Goal: Task Accomplishment & Management: Use online tool/utility

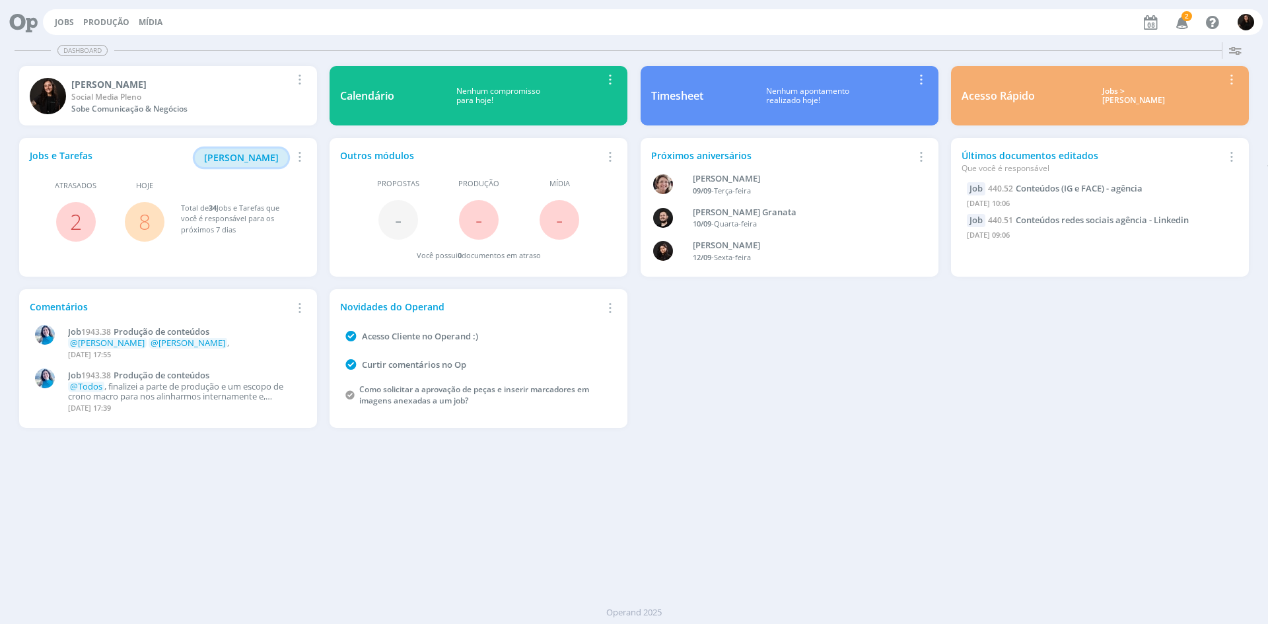
click at [243, 151] on button "[PERSON_NAME]" at bounding box center [241, 158] width 93 height 18
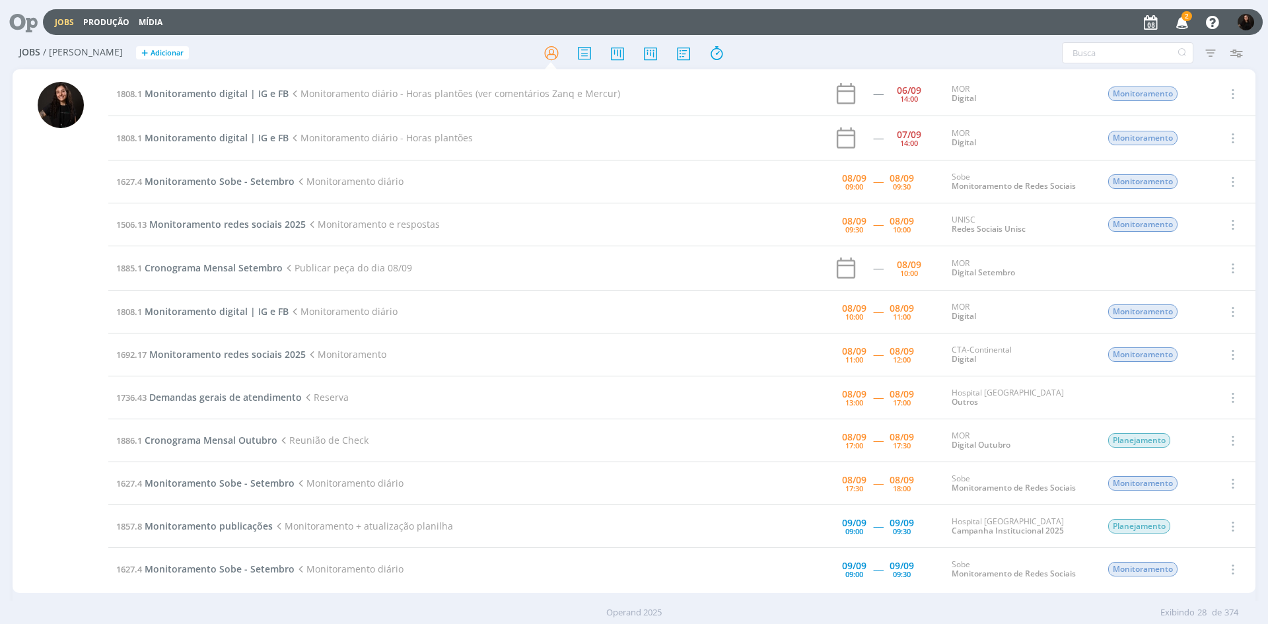
click at [1171, 24] on icon "button" at bounding box center [1182, 22] width 23 height 22
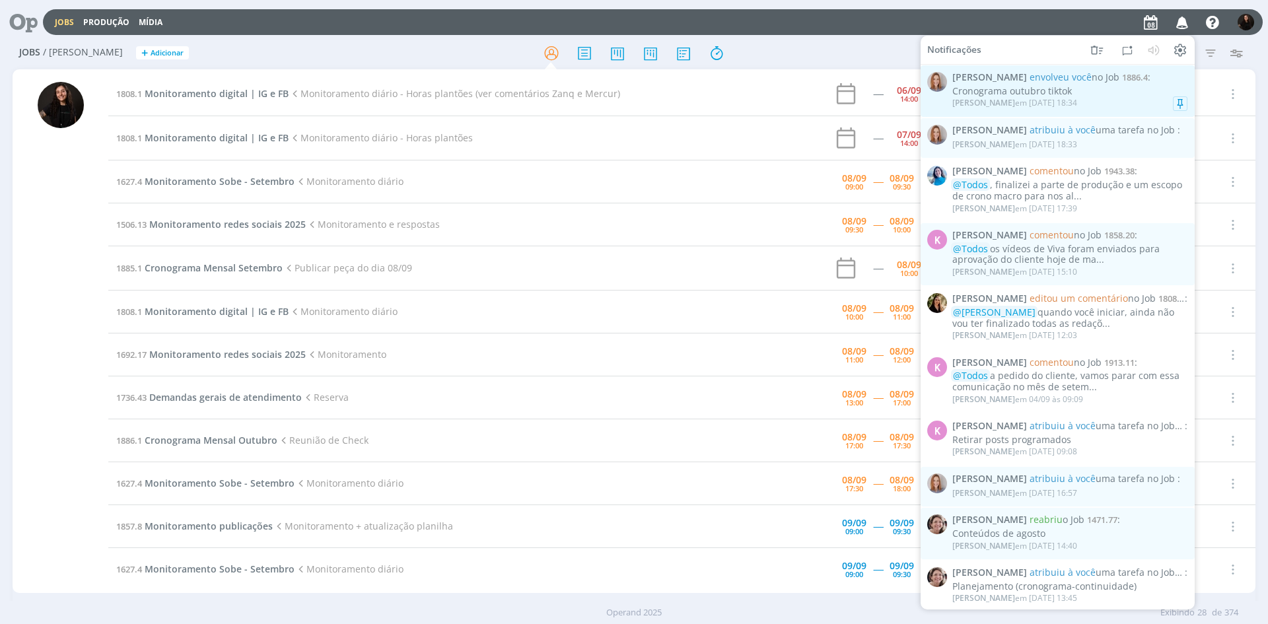
click at [1132, 96] on div "[PERSON_NAME] em [DATE] 18:34" at bounding box center [1070, 102] width 235 height 13
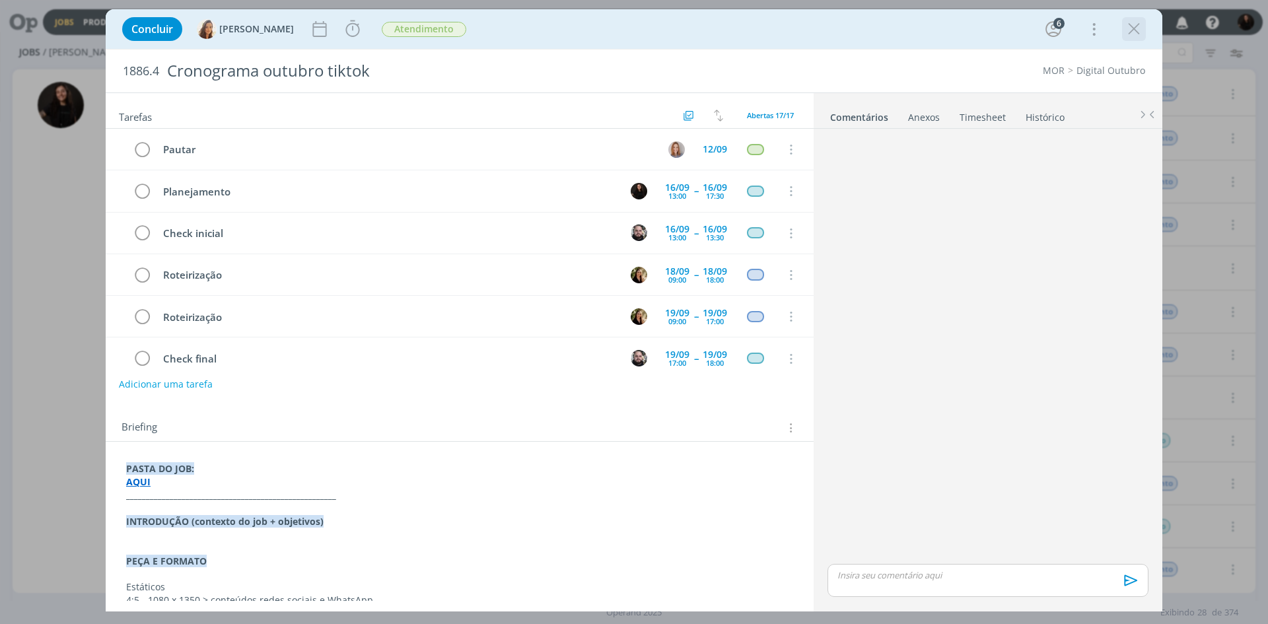
click at [1132, 30] on icon "dialog" at bounding box center [1134, 29] width 20 height 20
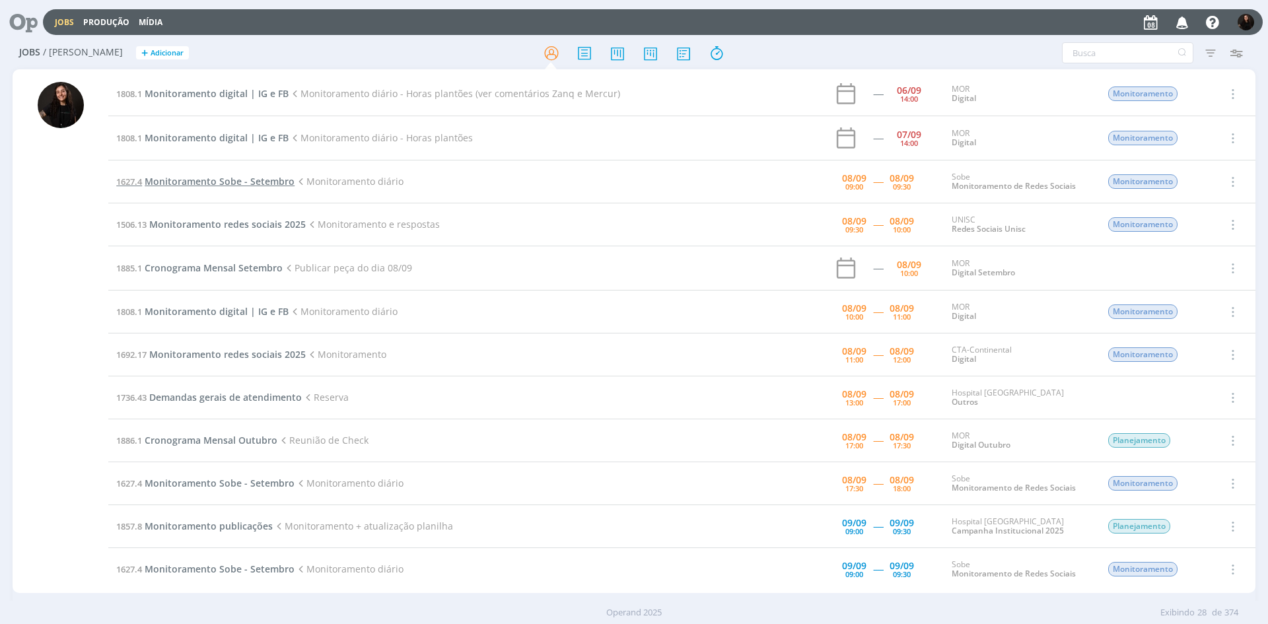
click at [235, 182] on span "Monitoramento Sobe - Setembro" at bounding box center [220, 181] width 150 height 13
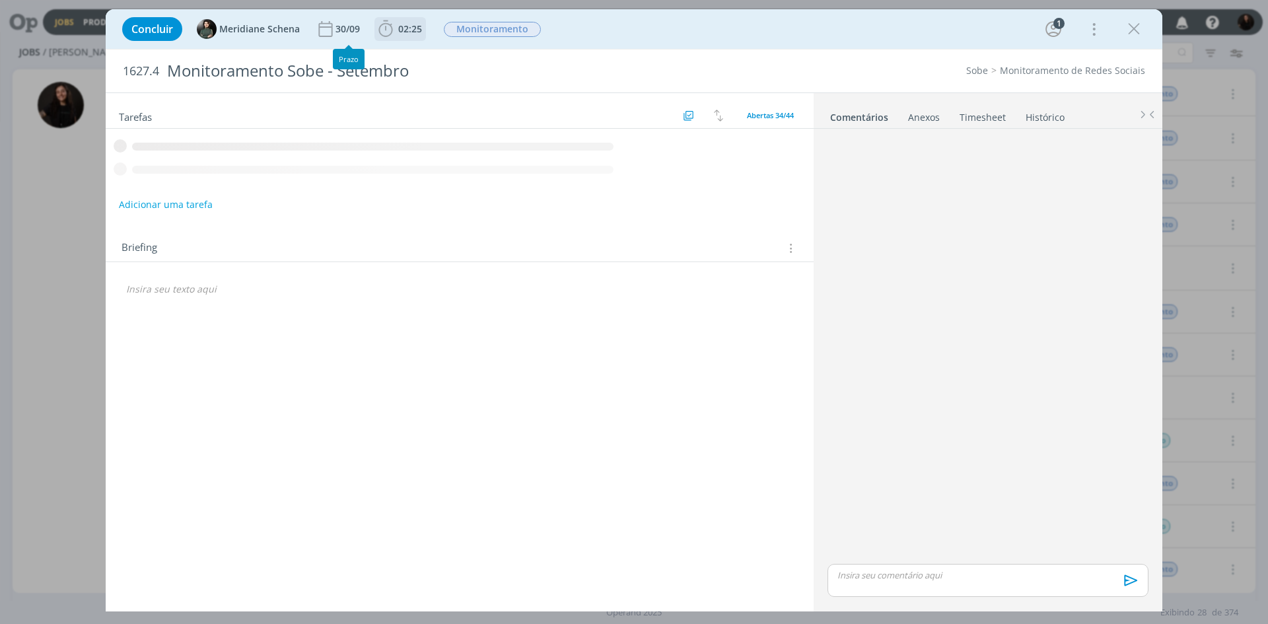
click at [390, 24] on icon "dialog" at bounding box center [386, 28] width 14 height 17
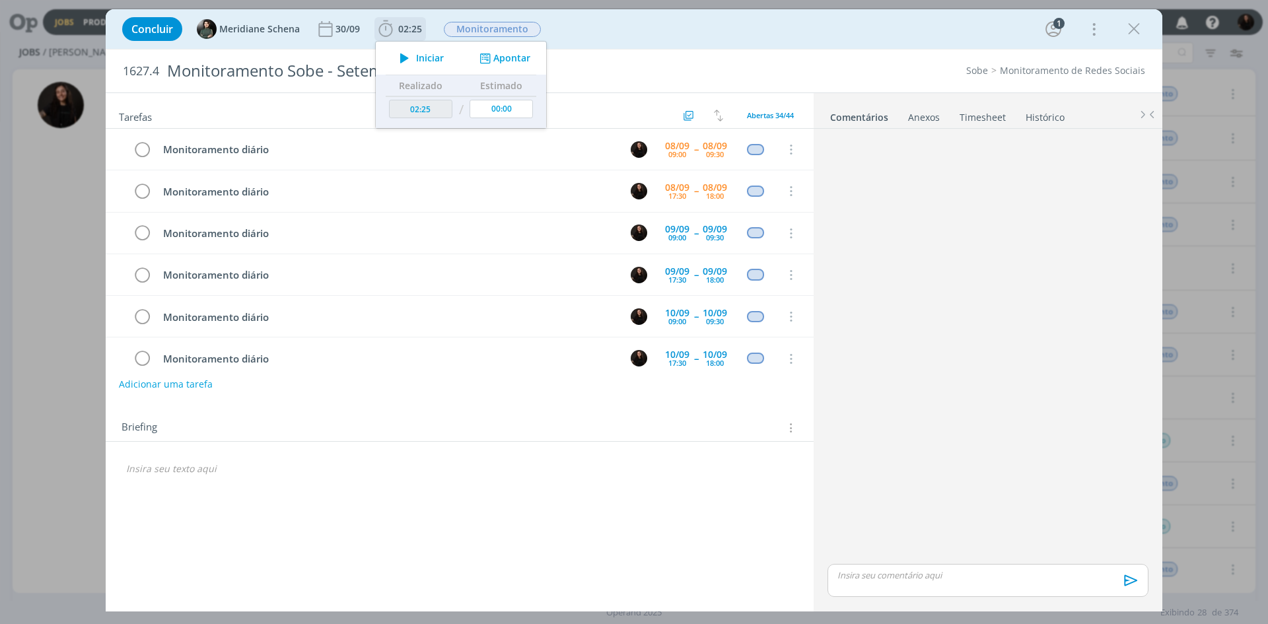
click at [433, 59] on button "Iniciar" at bounding box center [418, 58] width 52 height 18
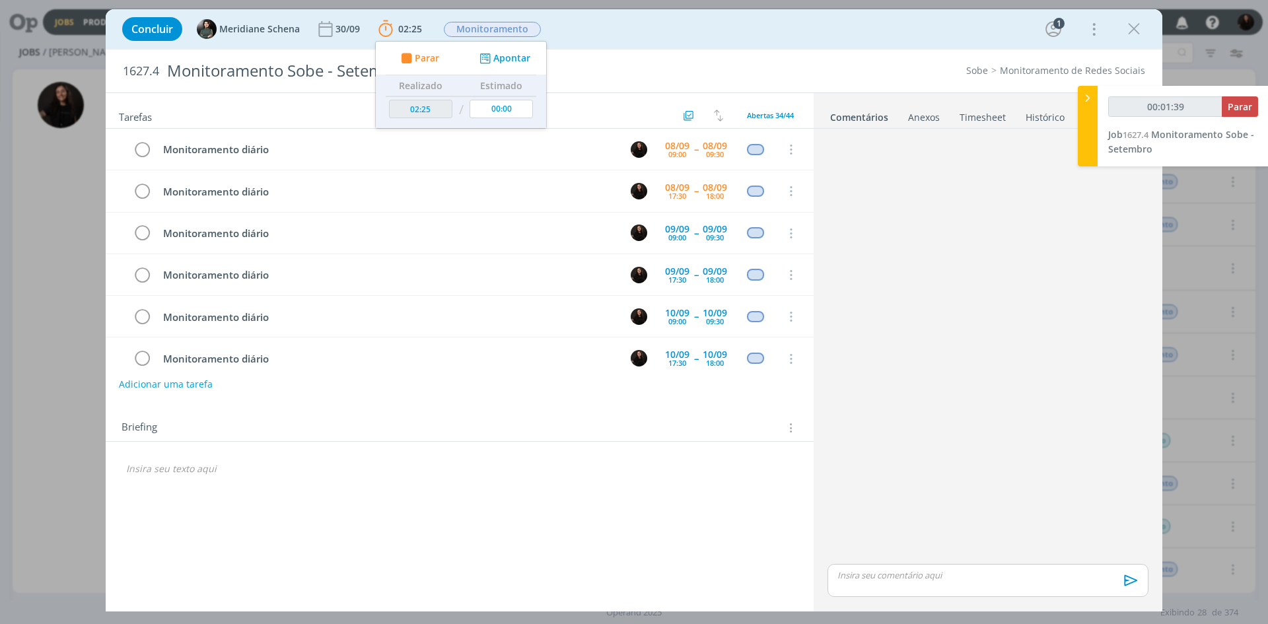
type input "00:01:40"
click at [1085, 106] on div at bounding box center [1088, 126] width 20 height 81
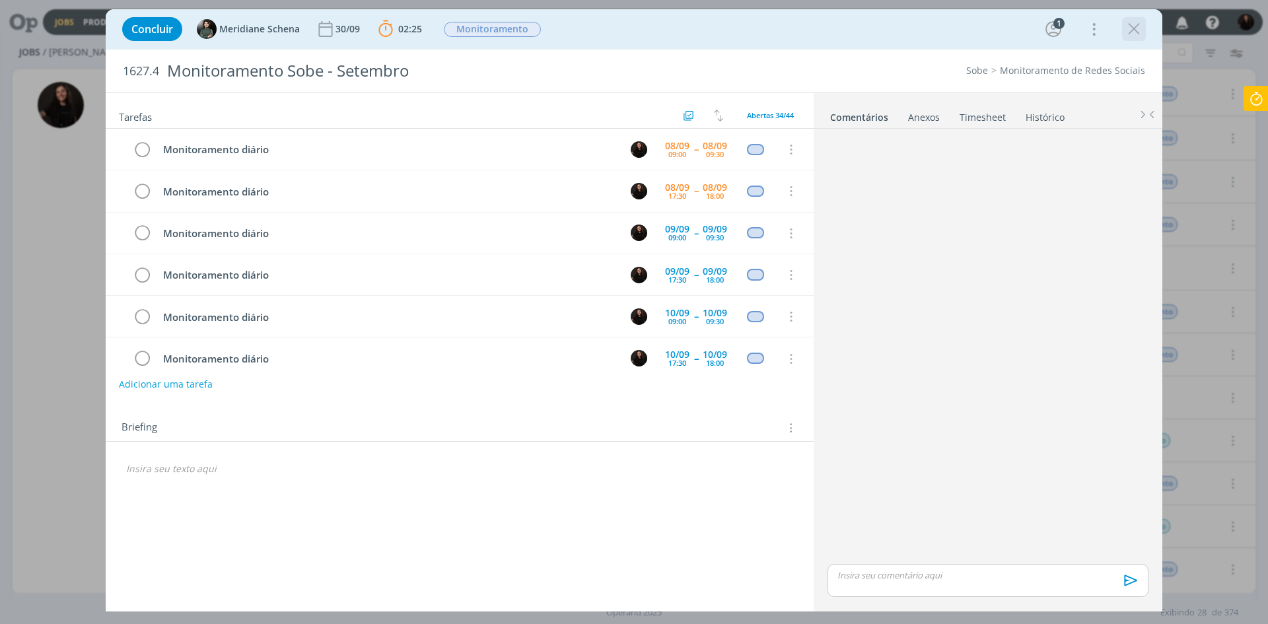
click at [1124, 30] on div "dialog" at bounding box center [1134, 29] width 24 height 24
click at [1134, 34] on icon "dialog" at bounding box center [1134, 29] width 20 height 20
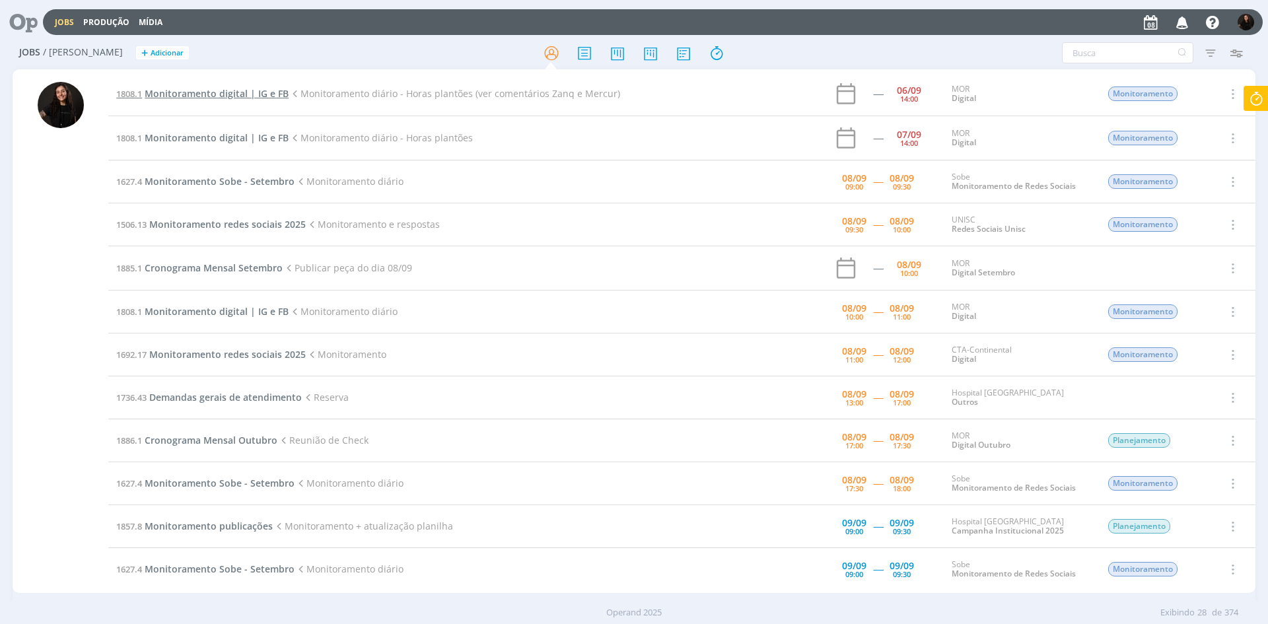
click at [242, 95] on span "Monitoramento digital | IG e FB" at bounding box center [217, 93] width 144 height 13
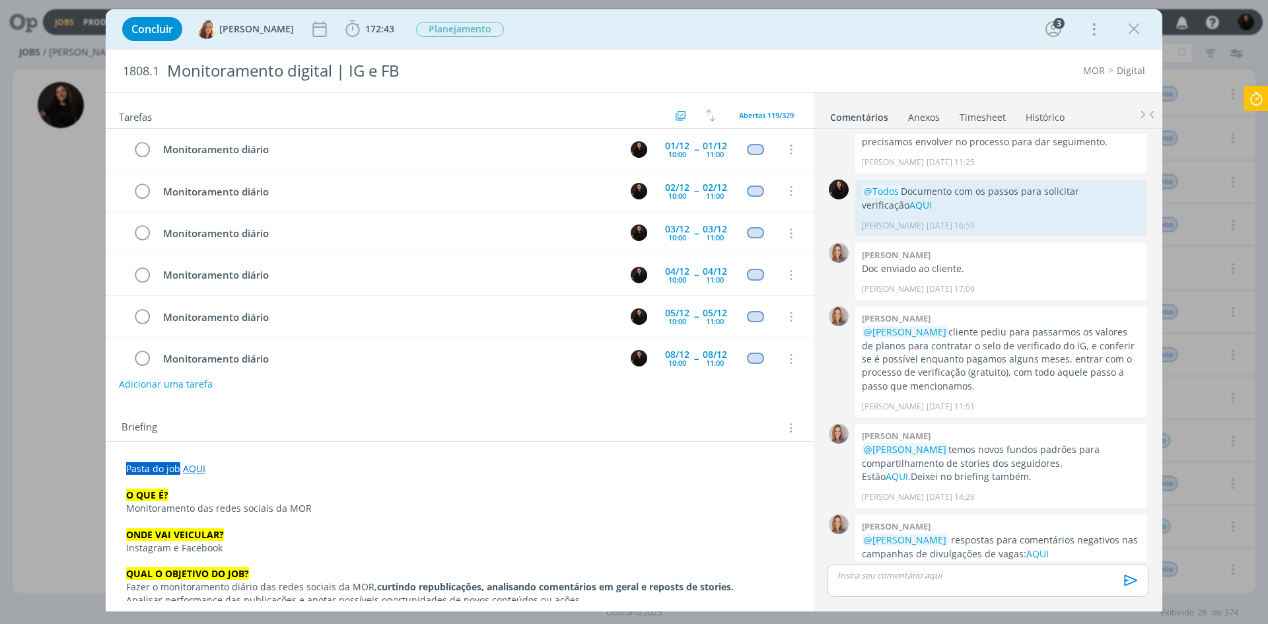
scroll to position [711, 0]
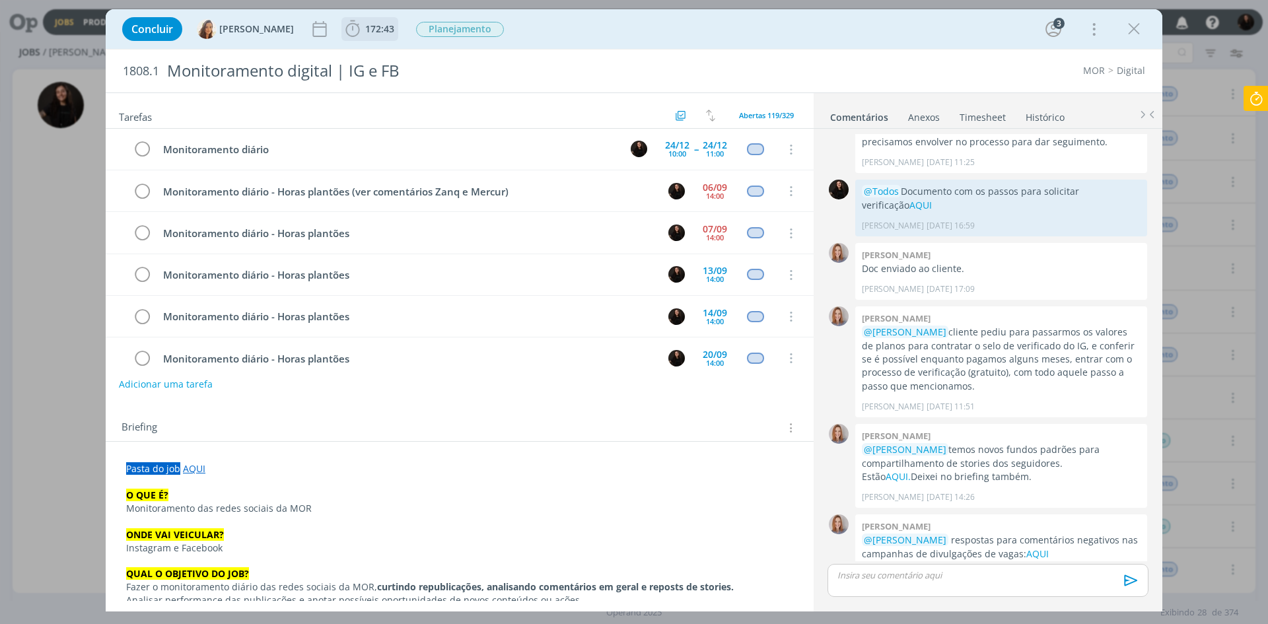
click at [358, 20] on span "172:43" at bounding box center [370, 29] width 54 height 20
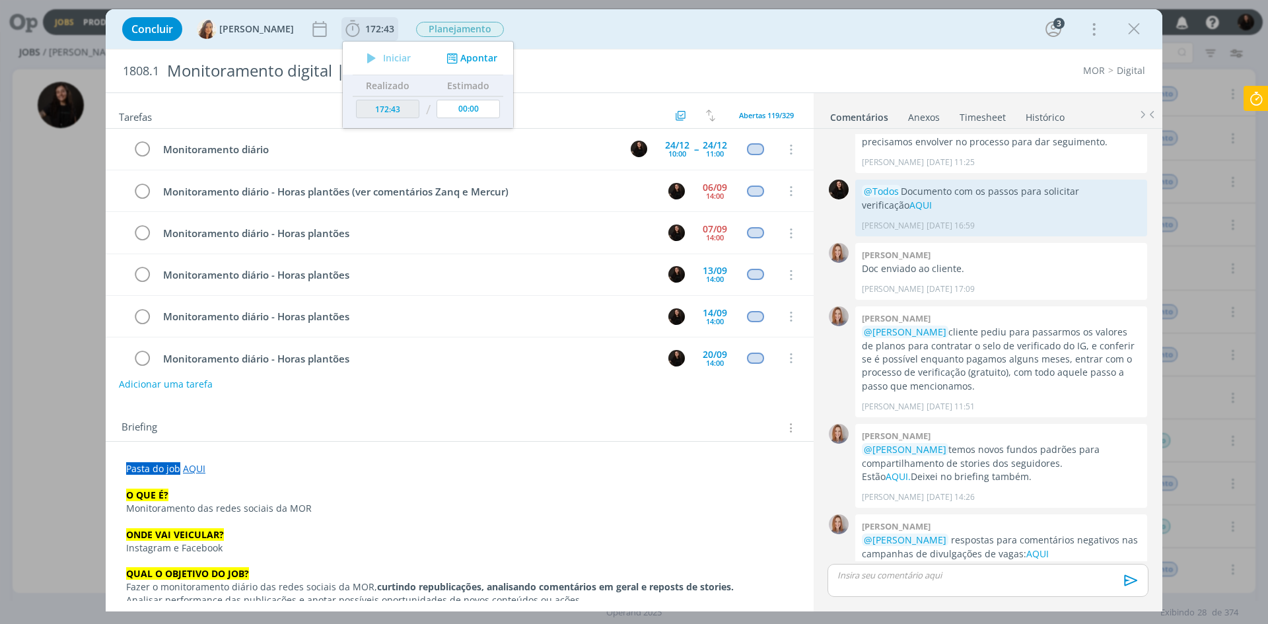
click at [468, 61] on button "Apontar" at bounding box center [470, 59] width 55 height 14
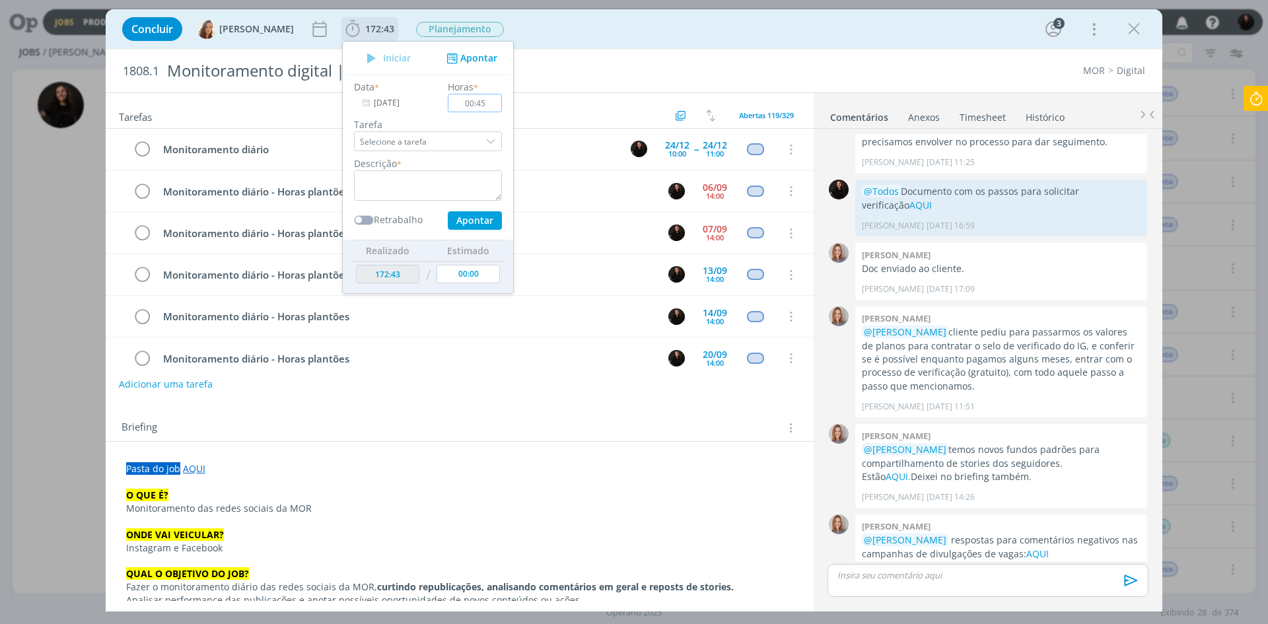
type input "00:45"
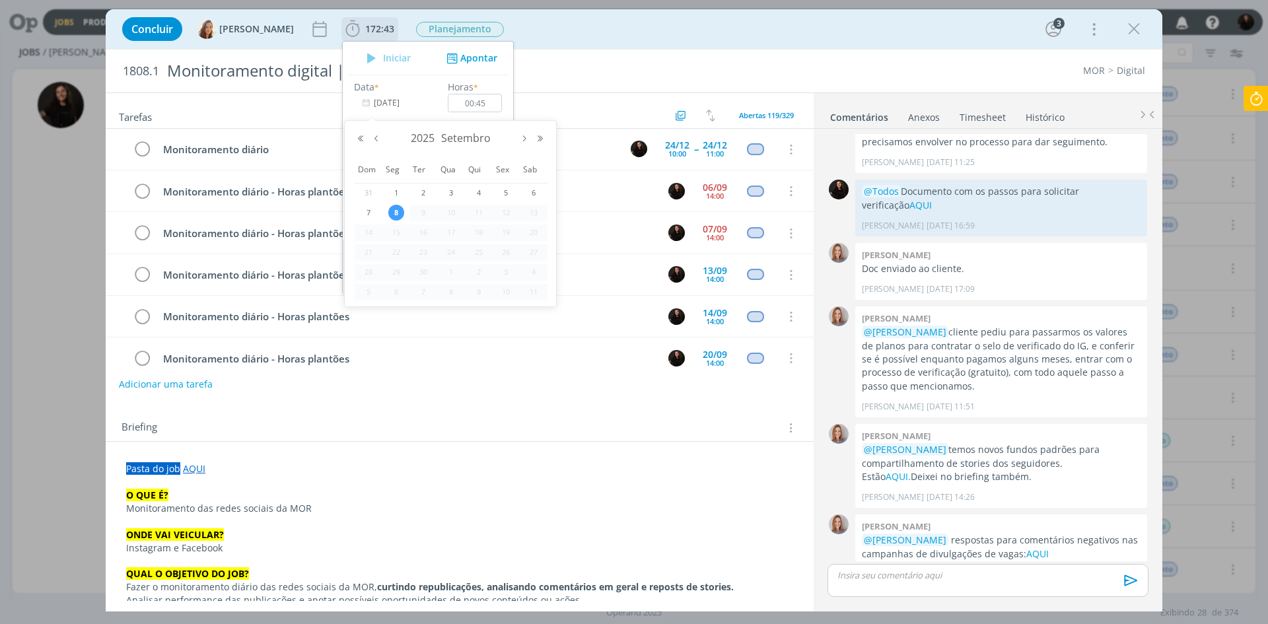
click at [382, 100] on input "[DATE]" at bounding box center [395, 103] width 83 height 18
click at [533, 195] on span "6" at bounding box center [534, 193] width 16 height 16
type input "[DATE]"
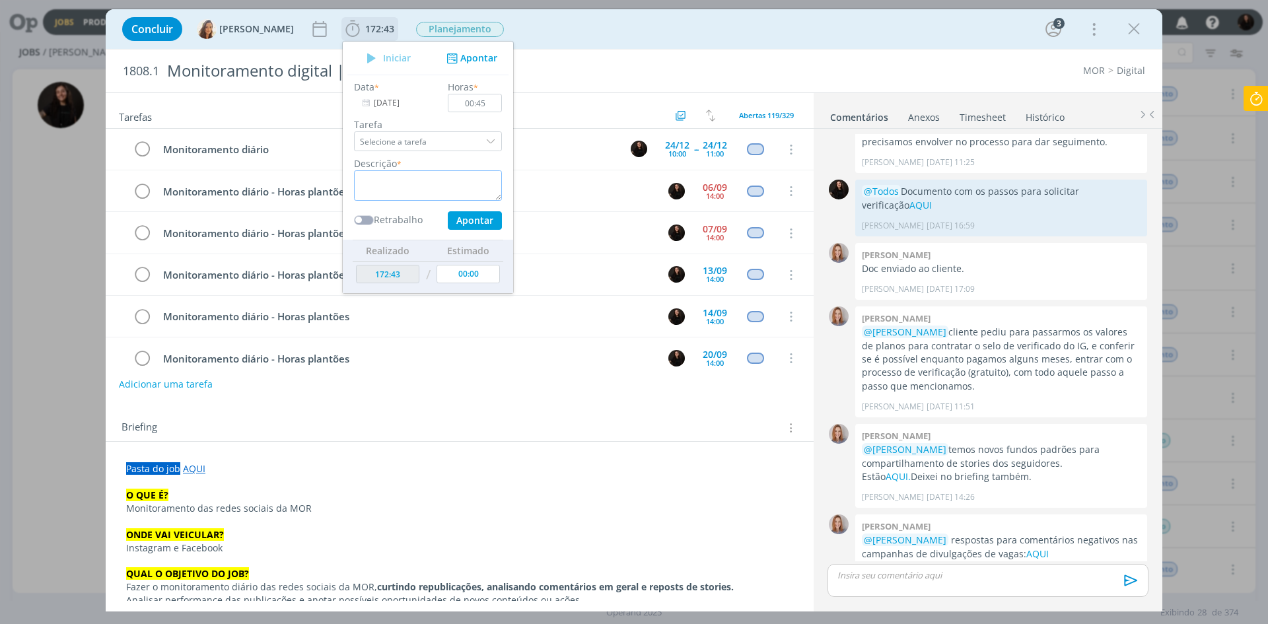
click at [417, 177] on textarea "dialog" at bounding box center [428, 185] width 148 height 30
type textarea "monitoramento diário"
click at [464, 224] on button "Apontar" at bounding box center [475, 220] width 54 height 18
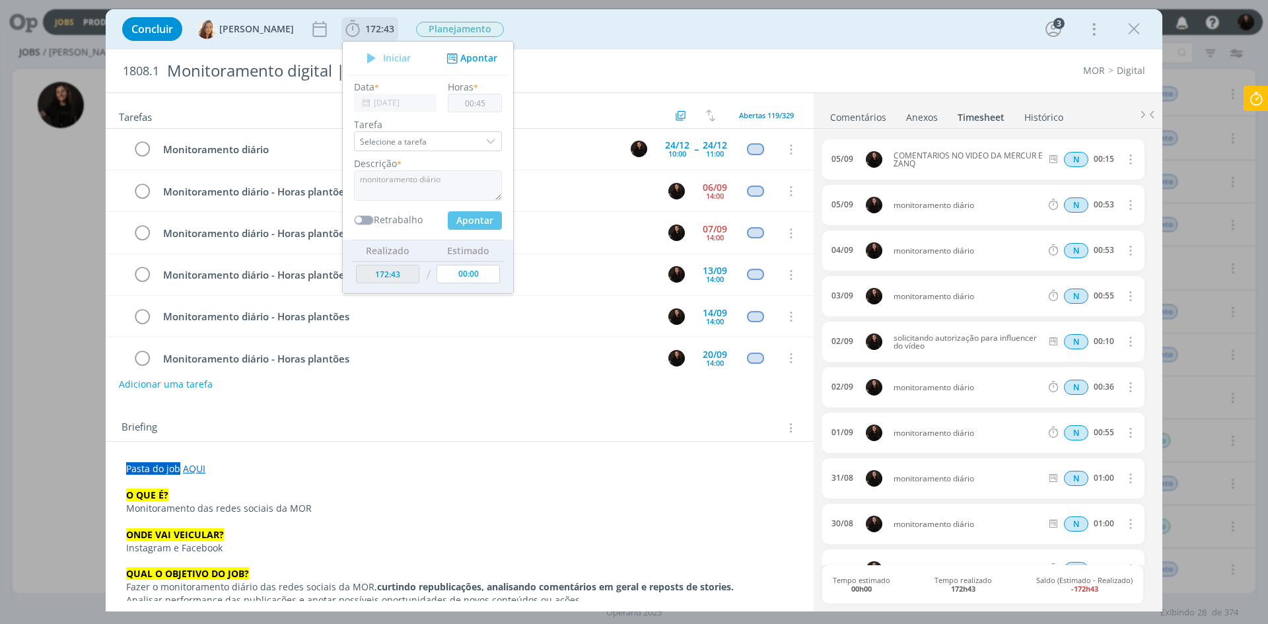
type input "173:28"
type input "[DATE]"
type input "00:00"
click at [396, 104] on input "[DATE]" at bounding box center [395, 103] width 83 height 18
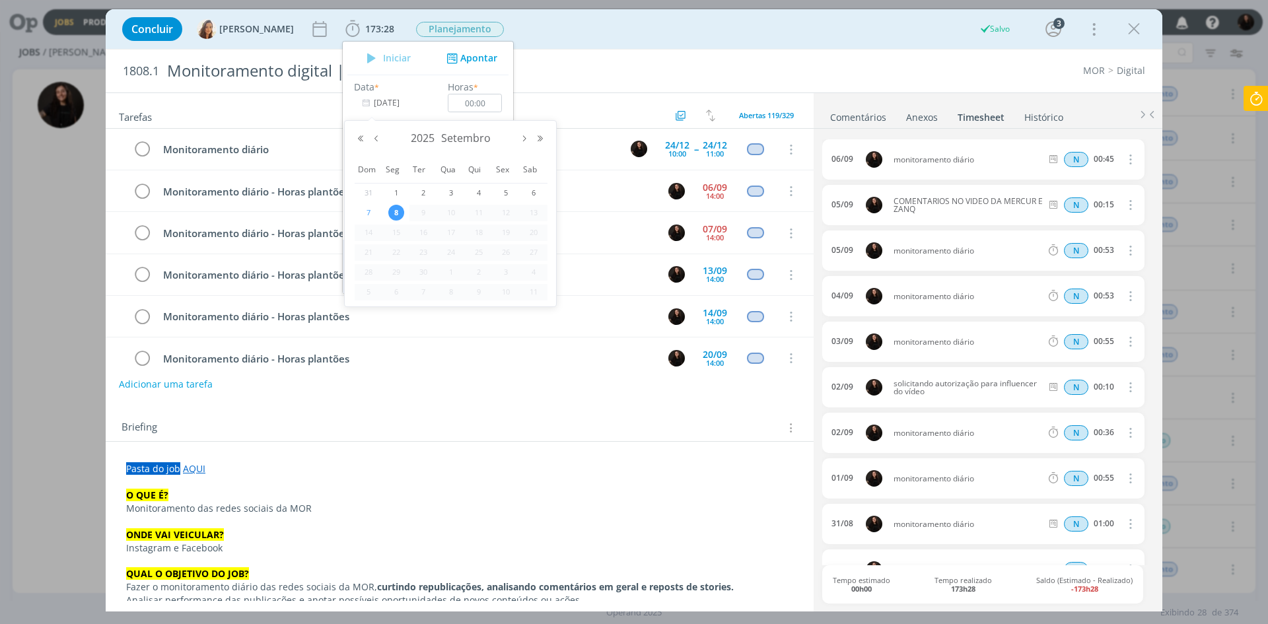
click at [366, 203] on td "7" at bounding box center [369, 213] width 28 height 20
type input "[DATE]"
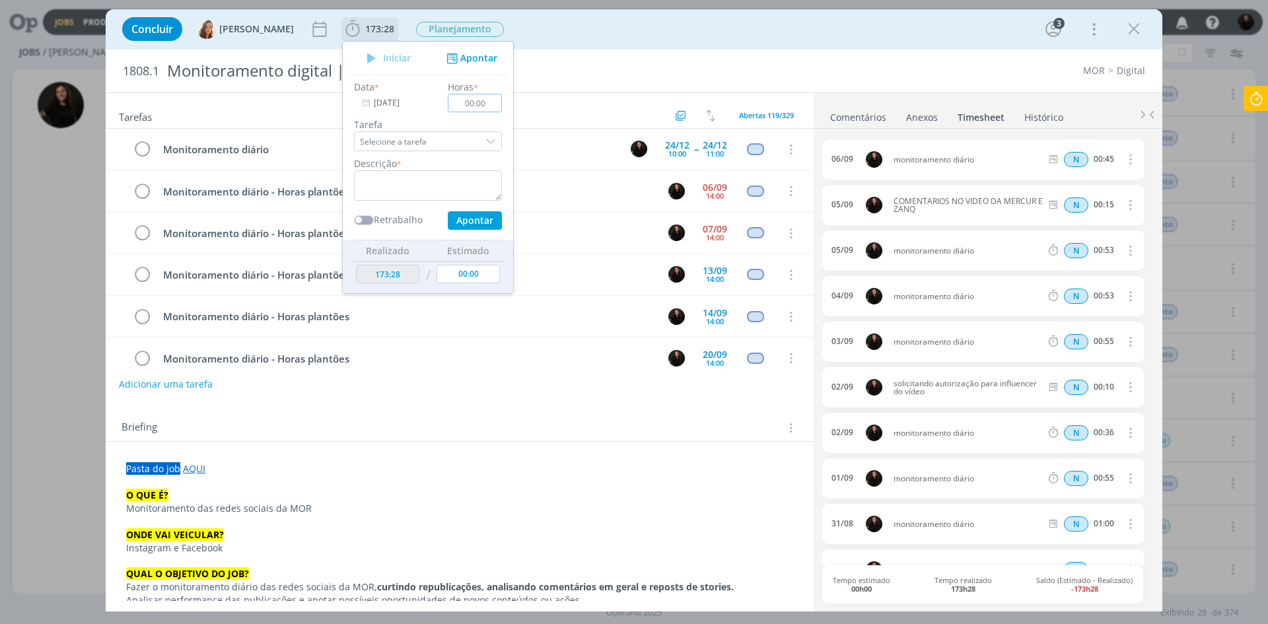
click at [476, 106] on input "00:00" at bounding box center [475, 103] width 54 height 18
type input "01:00"
click at [376, 190] on textarea "dialog" at bounding box center [428, 185] width 148 height 30
type textarea "monitoramento diário"
click at [476, 226] on button "Apontar" at bounding box center [475, 220] width 54 height 18
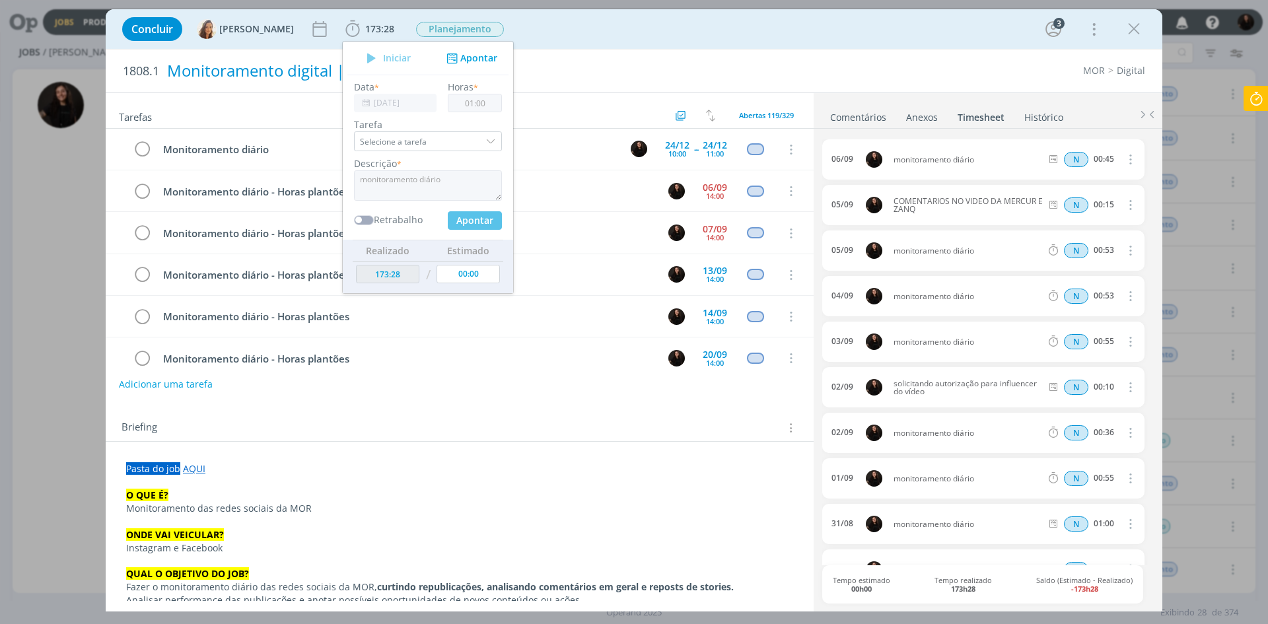
type input "174:28"
type input "[DATE]"
type input "00:00"
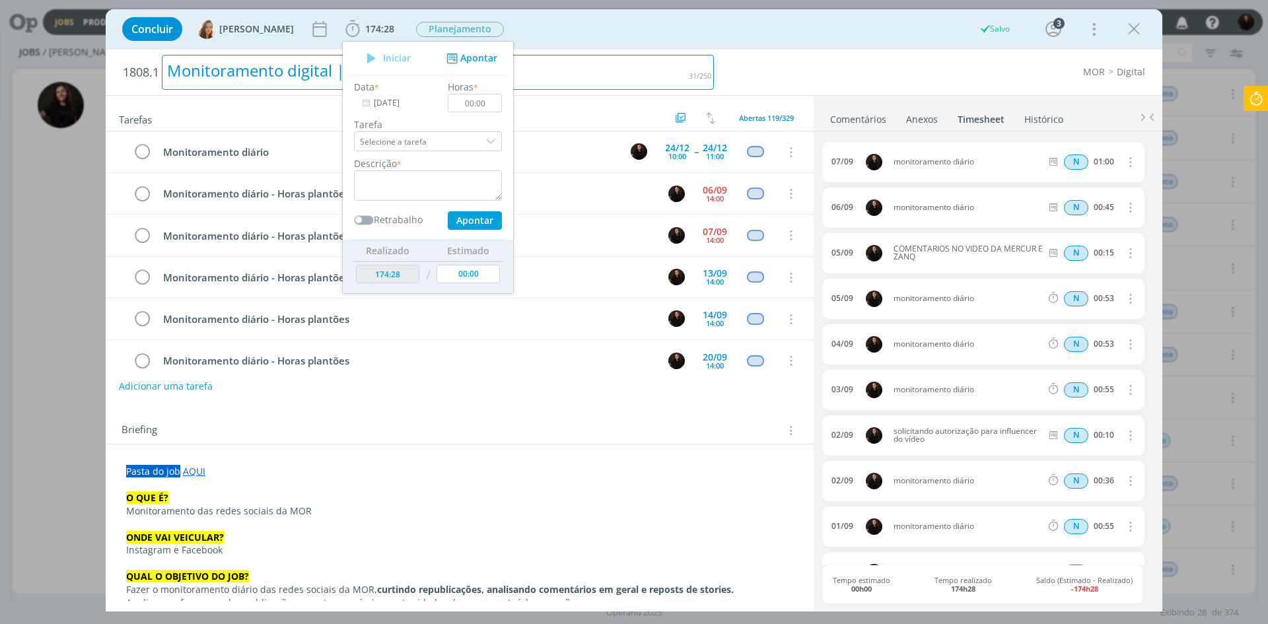
click at [689, 58] on div "Monitoramento digital | IG e FB" at bounding box center [438, 72] width 552 height 35
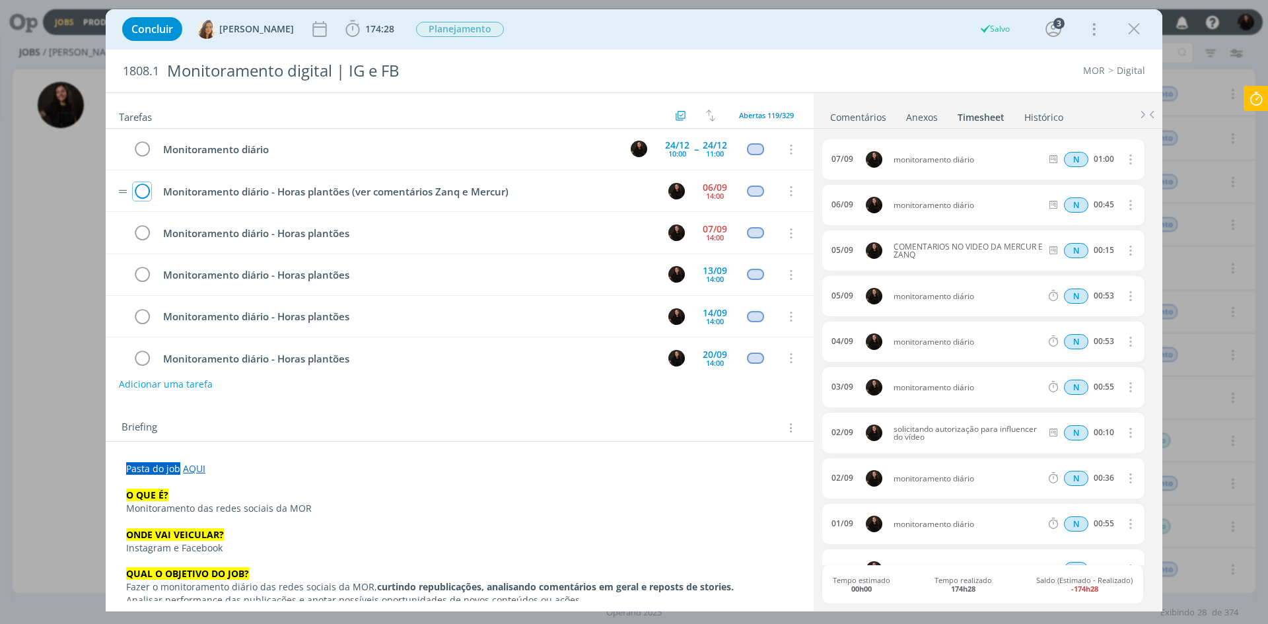
click at [145, 194] on icon "dialog" at bounding box center [142, 192] width 18 height 20
click at [141, 196] on icon "dialog" at bounding box center [142, 192] width 18 height 20
click at [1138, 30] on icon "dialog" at bounding box center [1134, 29] width 20 height 20
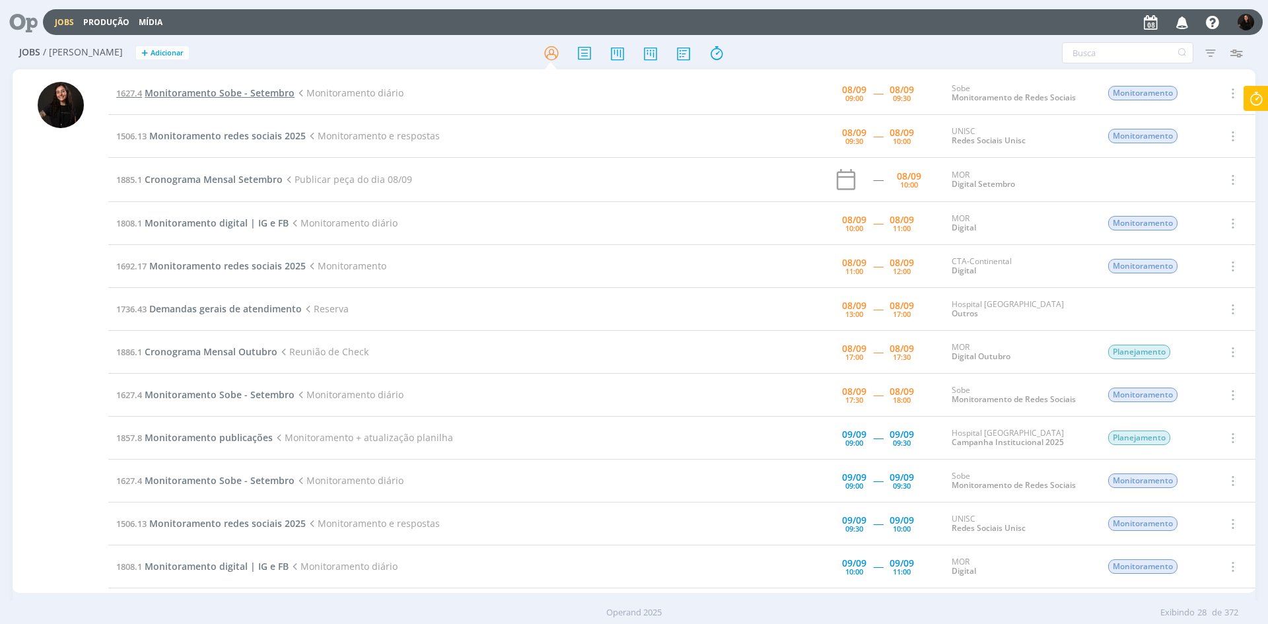
click at [254, 92] on span "Monitoramento Sobe - Setembro" at bounding box center [220, 93] width 150 height 13
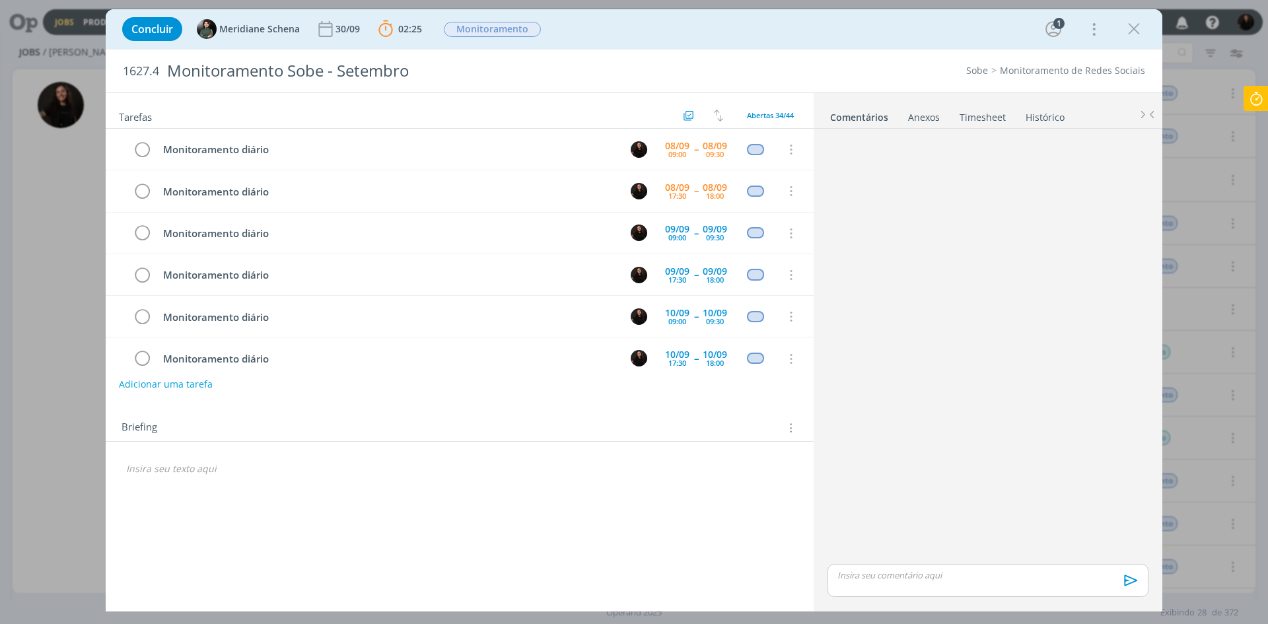
click at [1248, 102] on icon at bounding box center [1257, 99] width 24 height 26
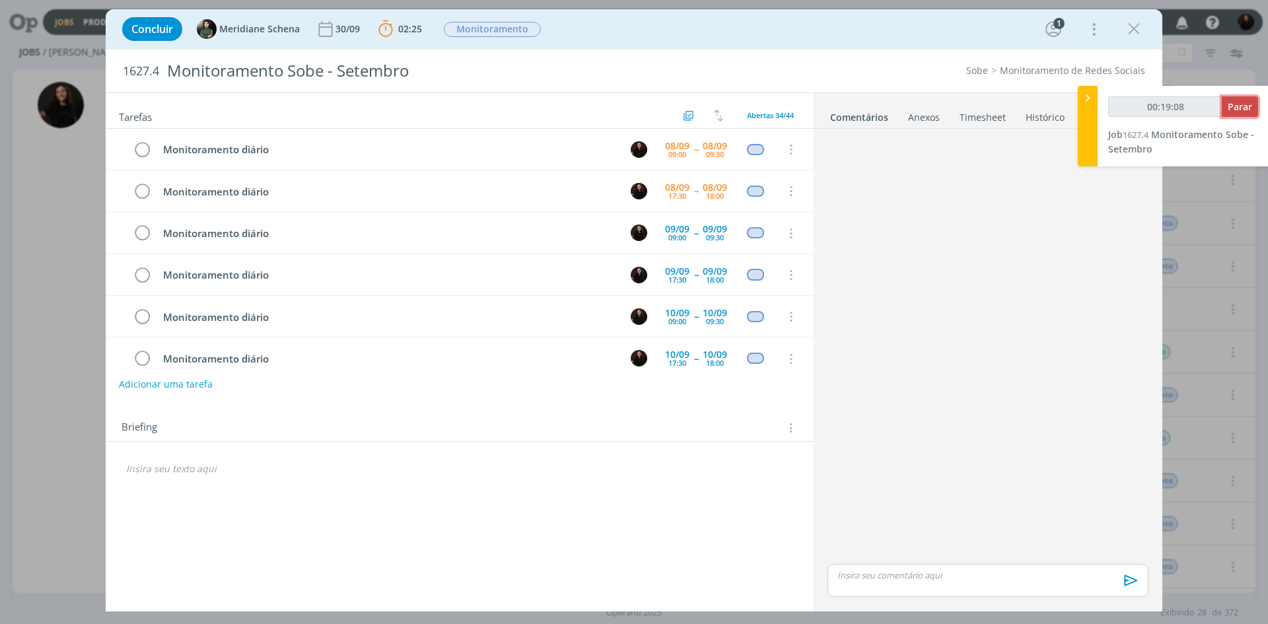
type input "00:19:09"
click at [1240, 103] on span "Parar" at bounding box center [1240, 106] width 24 height 13
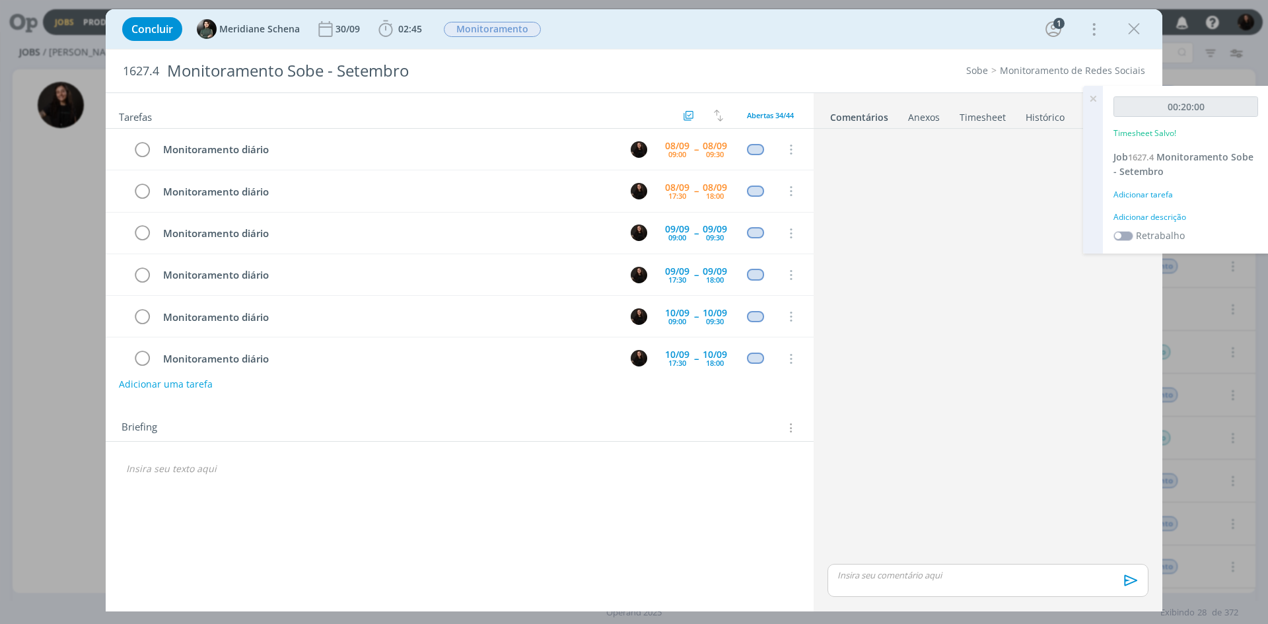
click at [1175, 217] on div "Adicionar descrição" at bounding box center [1186, 217] width 145 height 12
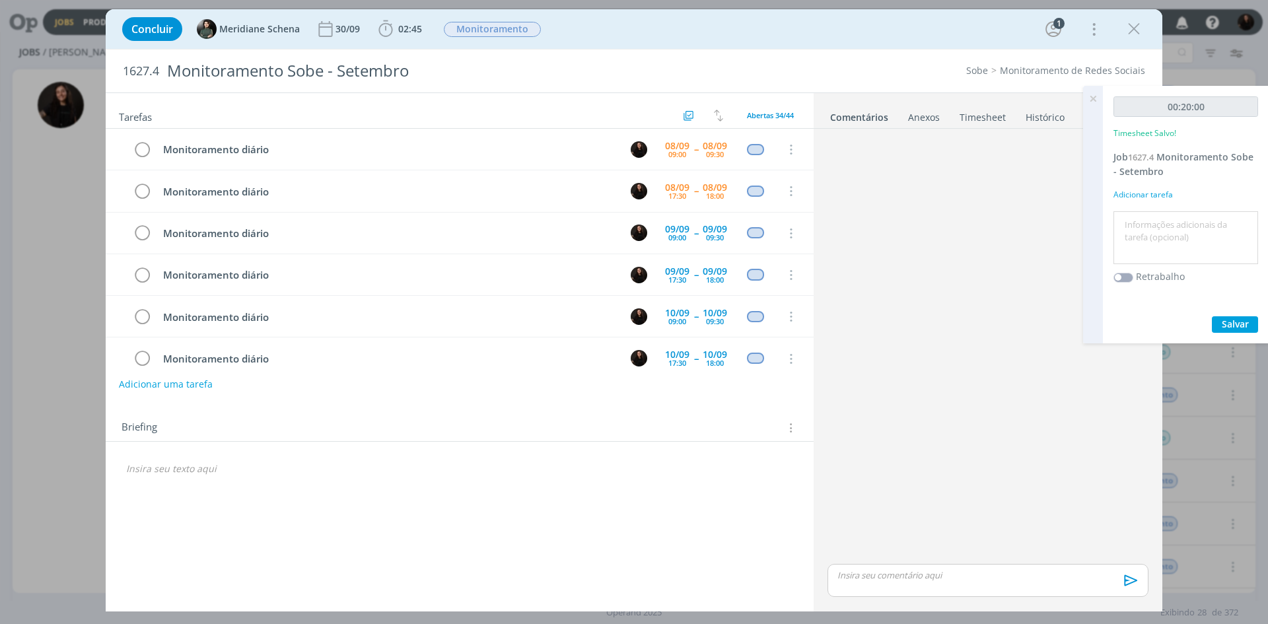
click at [1171, 223] on textarea at bounding box center [1186, 238] width 138 height 47
type textarea "monitoramento diário"
click at [1237, 330] on span "Salvar" at bounding box center [1235, 324] width 27 height 13
click at [143, 149] on icon "dialog" at bounding box center [142, 150] width 18 height 20
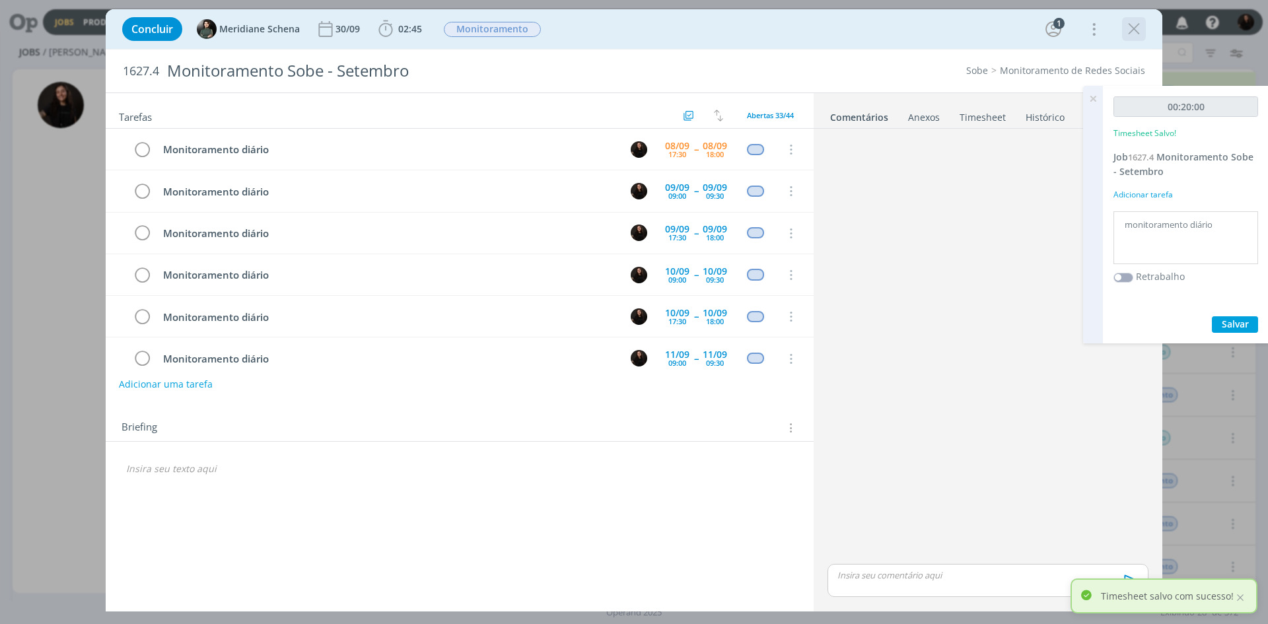
click at [1138, 32] on icon "dialog" at bounding box center [1134, 29] width 20 height 20
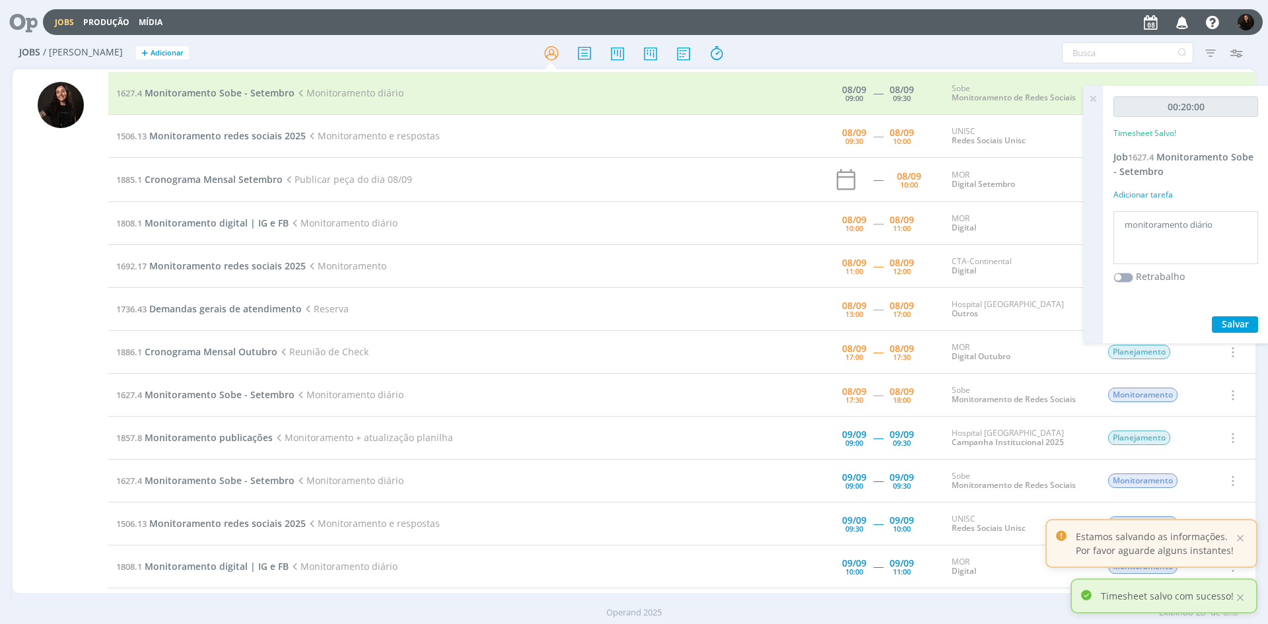
click at [1095, 98] on div at bounding box center [634, 312] width 1268 height 624
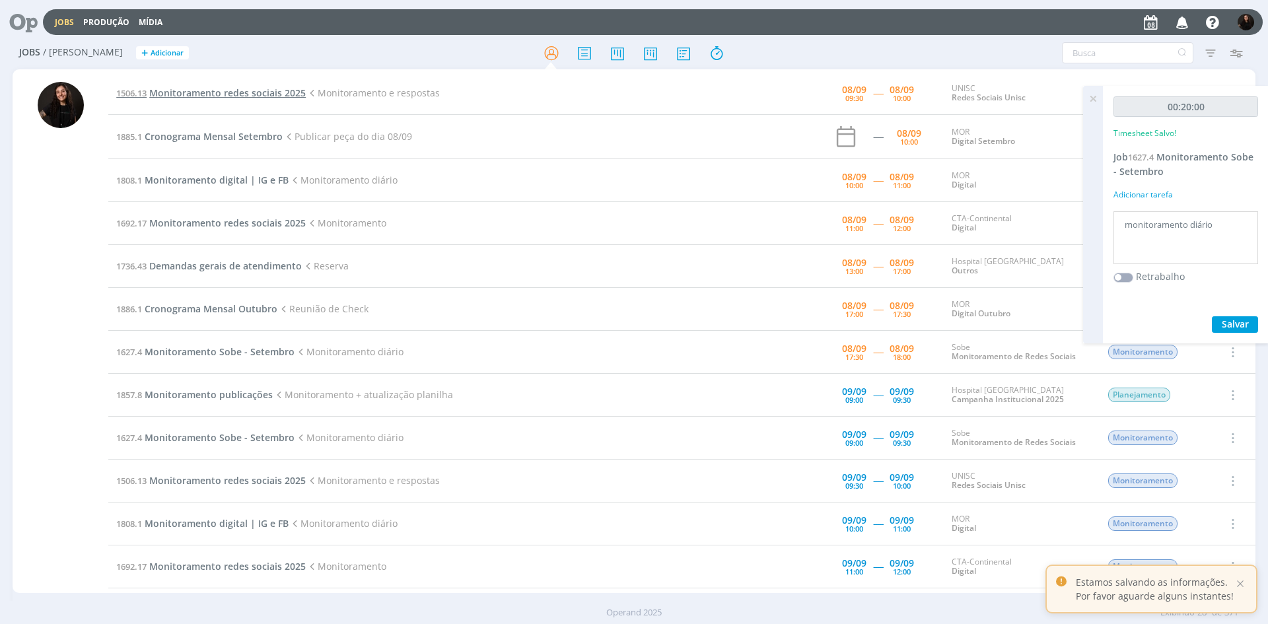
click at [250, 90] on span "Monitoramento redes sociais 2025" at bounding box center [227, 93] width 157 height 13
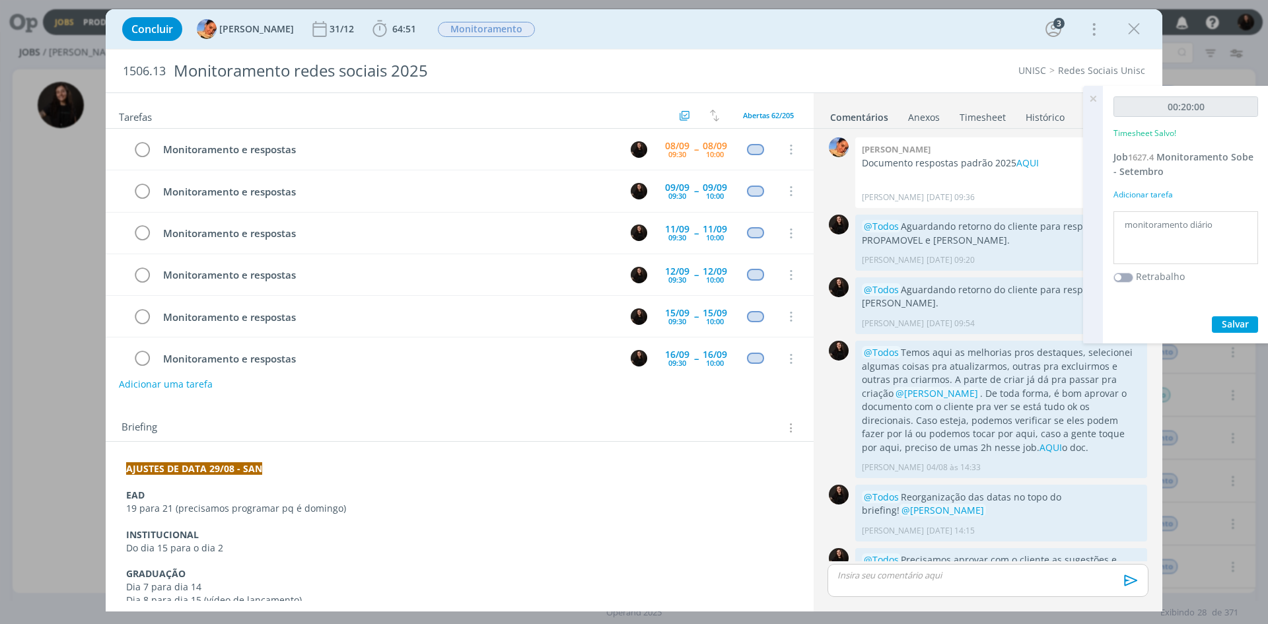
scroll to position [47, 0]
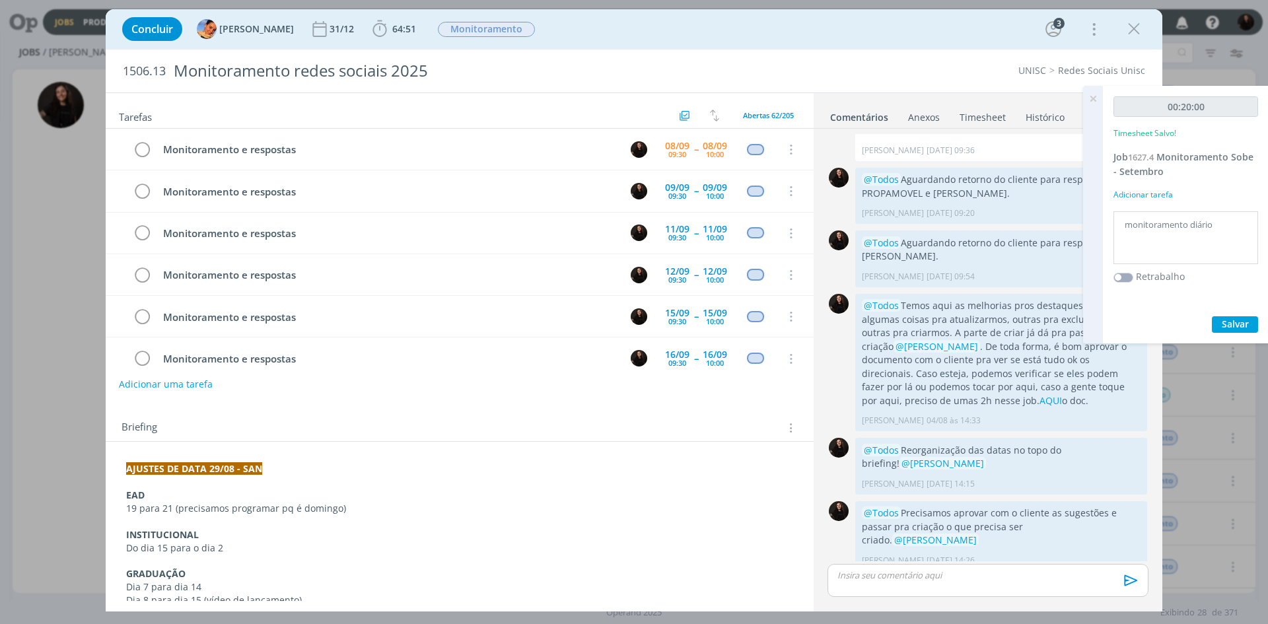
click at [355, 24] on div "Concluir [PERSON_NAME] 31/12 64:51 Iniciar Apontar Data * [DATE] Horas * 00:00 …" at bounding box center [634, 29] width 1037 height 32
click at [370, 26] on icon "dialog" at bounding box center [380, 29] width 20 height 20
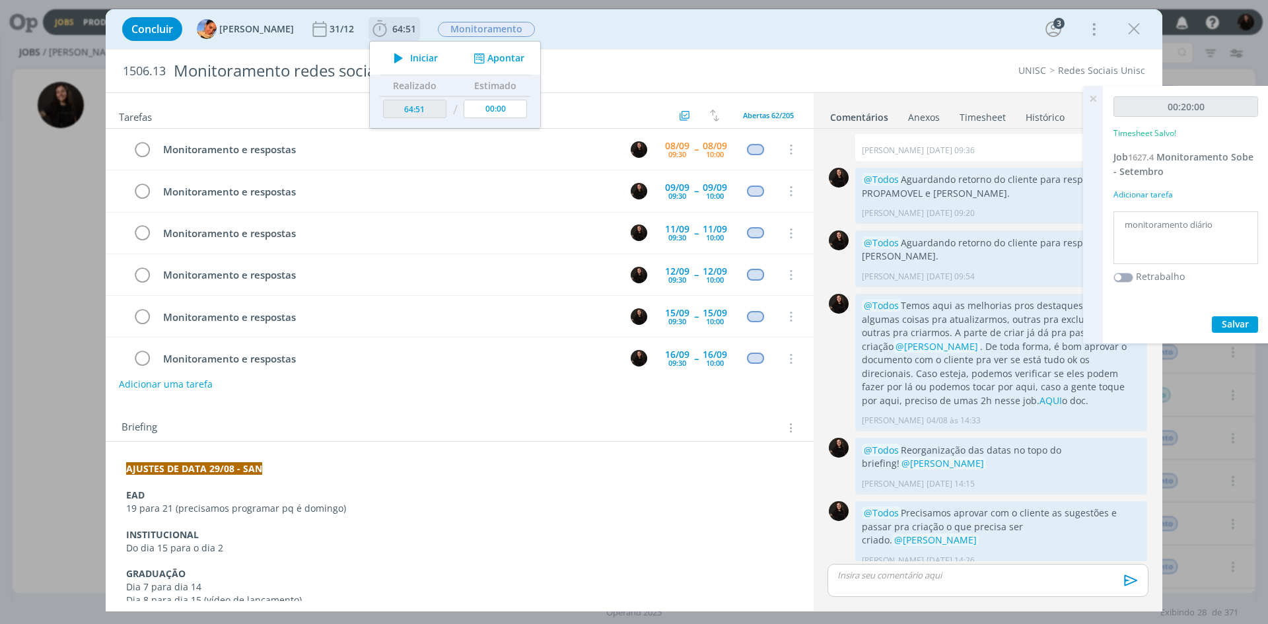
click at [387, 54] on icon "dialog" at bounding box center [398, 58] width 23 height 17
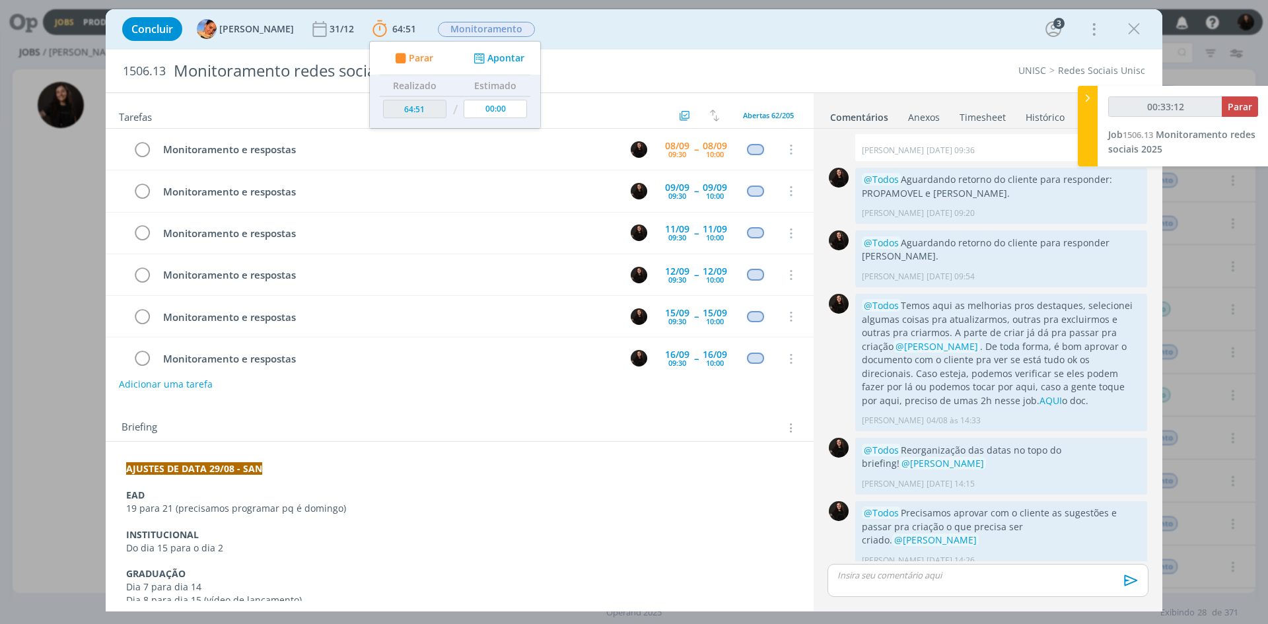
type input "00:34:28"
